Goal: Information Seeking & Learning: Learn about a topic

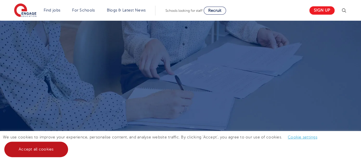
click at [47, 144] on link "Accept all cookies" at bounding box center [36, 150] width 64 height 16
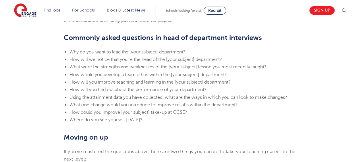
scroll to position [603, 0]
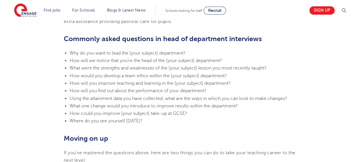
drag, startPoint x: 164, startPoint y: 124, endPoint x: 57, endPoint y: 38, distance: 136.9
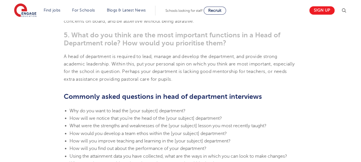
scroll to position [545, 0]
copy section "Commonly asked questions in head of department interviews Why do you want to le…"
click at [200, 82] on p "A head of department is required to lead, manage and develop the department, an…" at bounding box center [180, 68] width 233 height 30
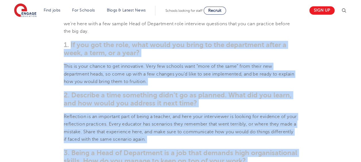
scroll to position [287, 0]
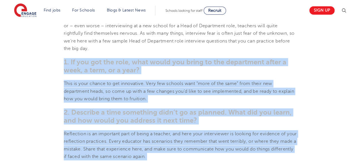
drag, startPoint x: 200, startPoint y: 109, endPoint x: 58, endPoint y: 59, distance: 150.6
copy section "5. Lo ips dol sit amet, cons adipi eli seddo ei tem incididunt utlab e dolo, m …"
